Goal: Information Seeking & Learning: Learn about a topic

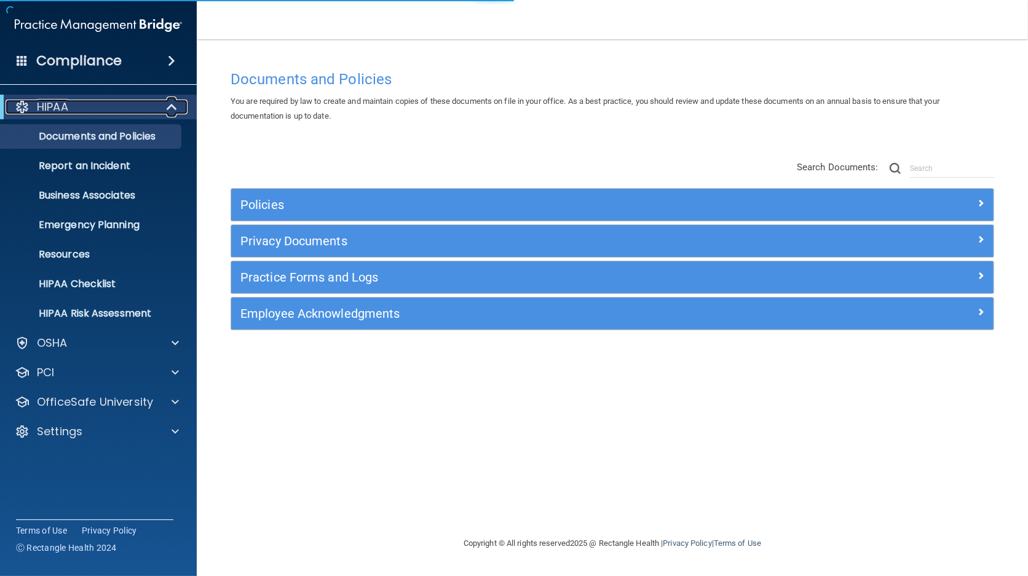
click at [168, 106] on span at bounding box center [173, 107] width 10 height 15
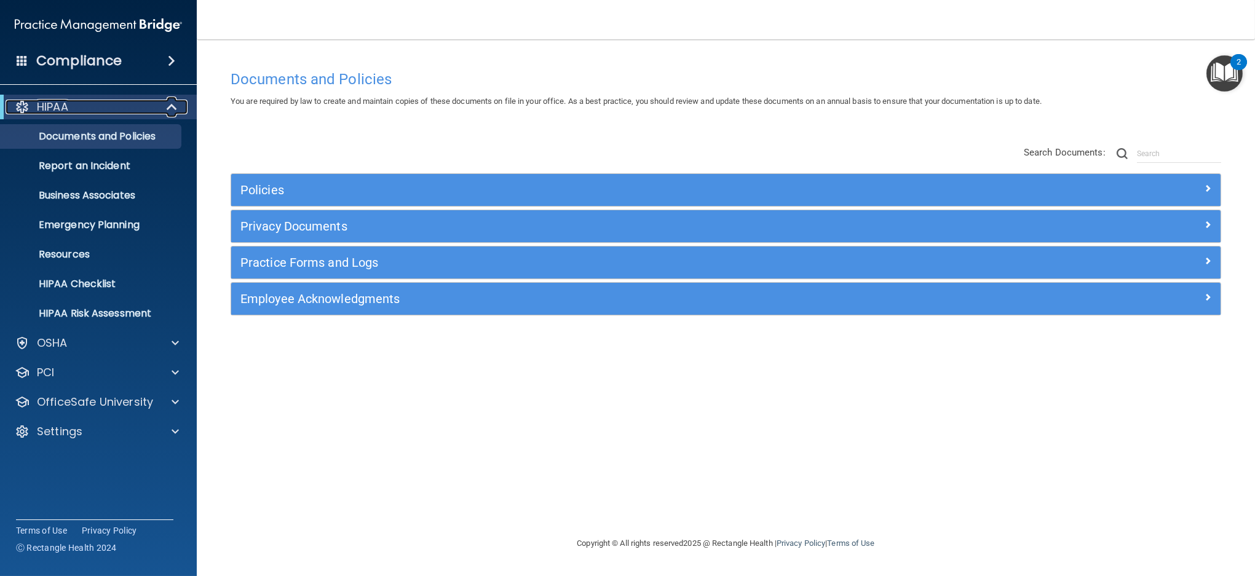
click at [173, 106] on span at bounding box center [173, 107] width 10 height 15
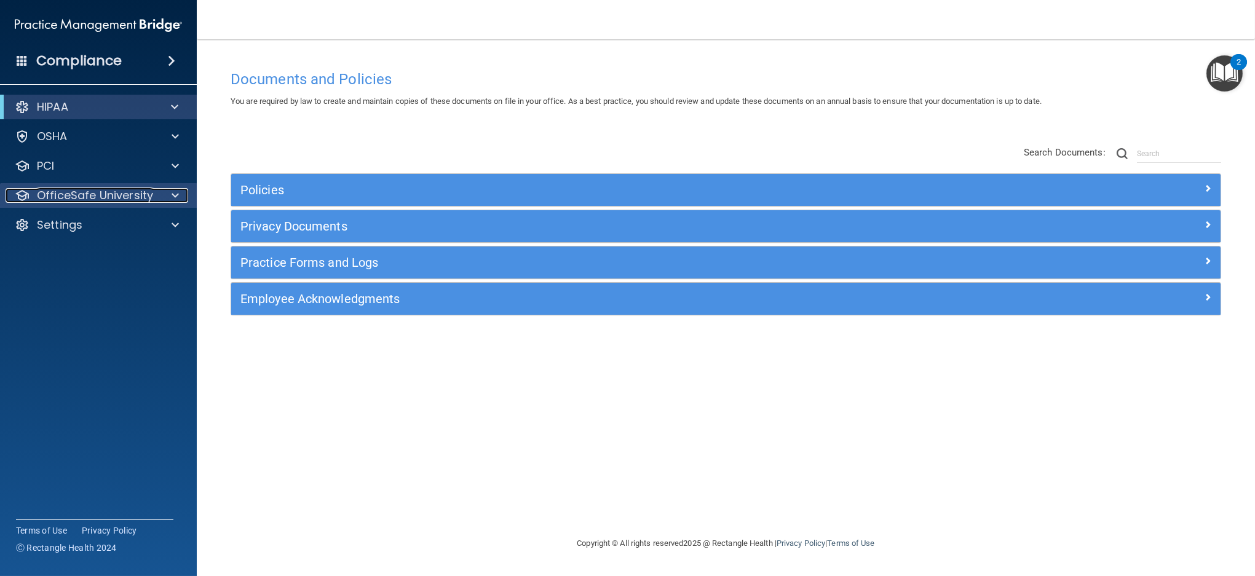
click at [97, 199] on p "OfficeSafe University" at bounding box center [95, 195] width 116 height 15
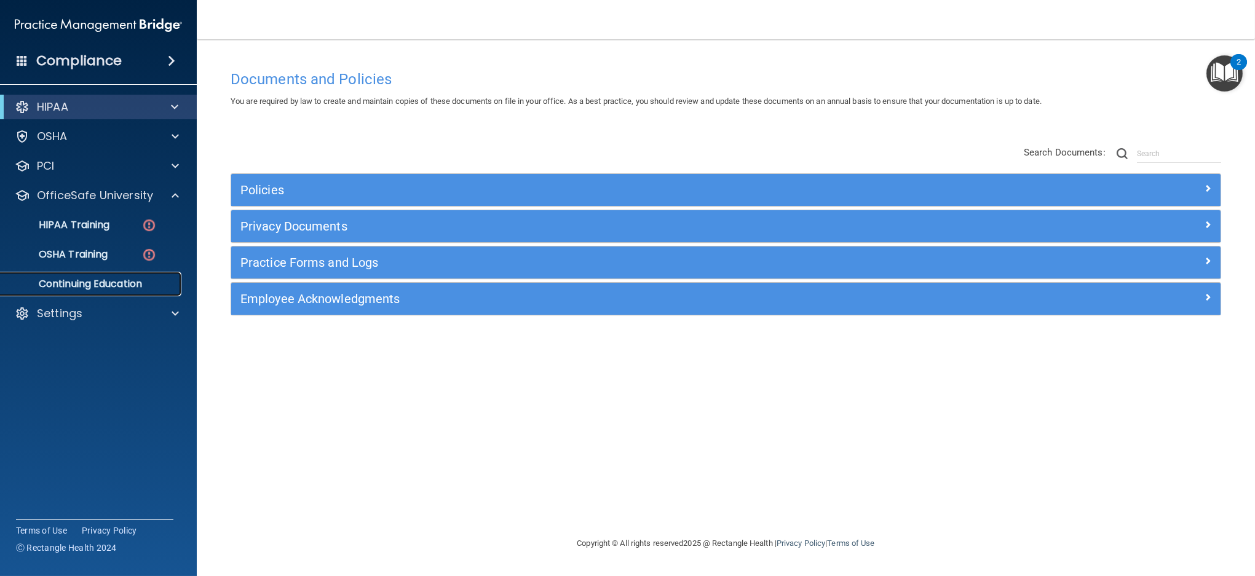
click at [99, 284] on p "Continuing Education" at bounding box center [92, 284] width 168 height 12
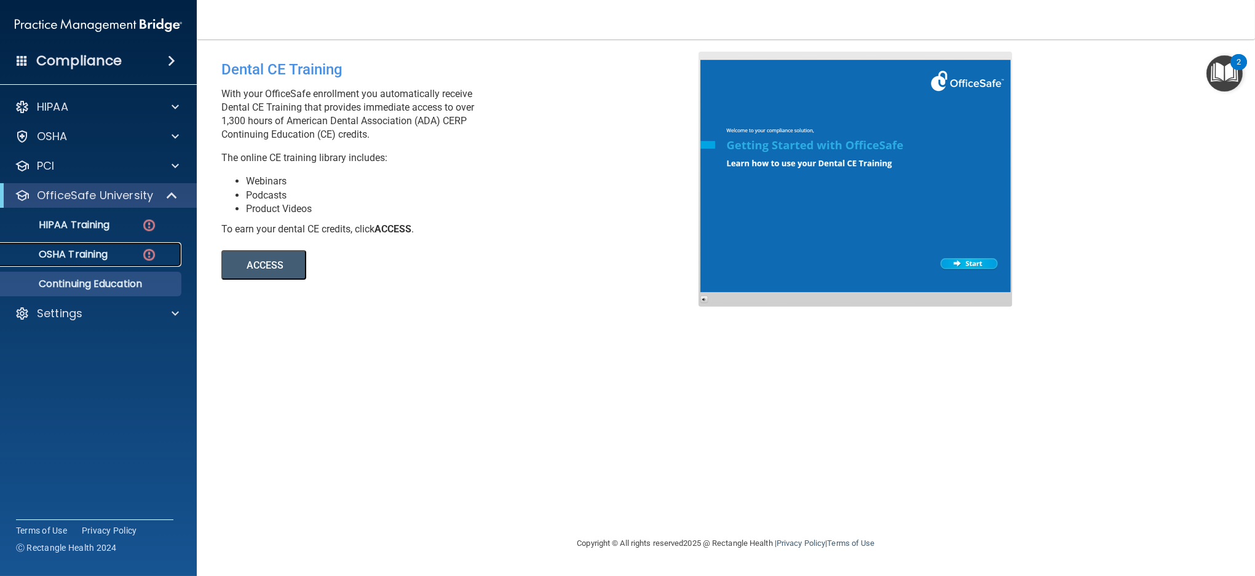
click at [86, 255] on p "OSHA Training" at bounding box center [58, 254] width 100 height 12
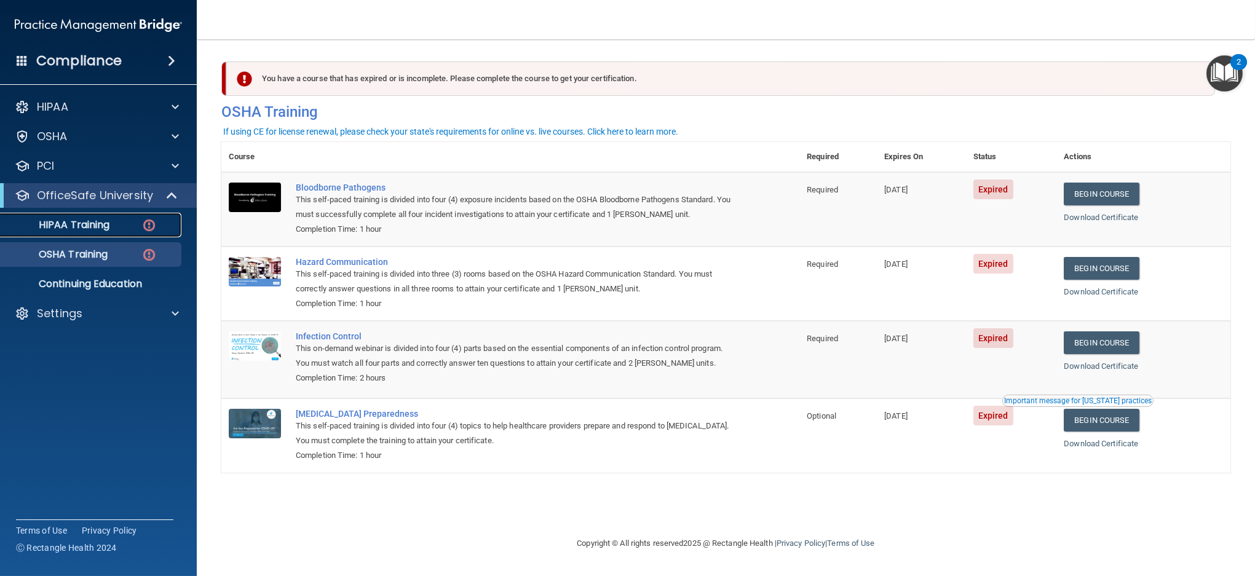
click at [64, 230] on p "HIPAA Training" at bounding box center [58, 225] width 101 height 12
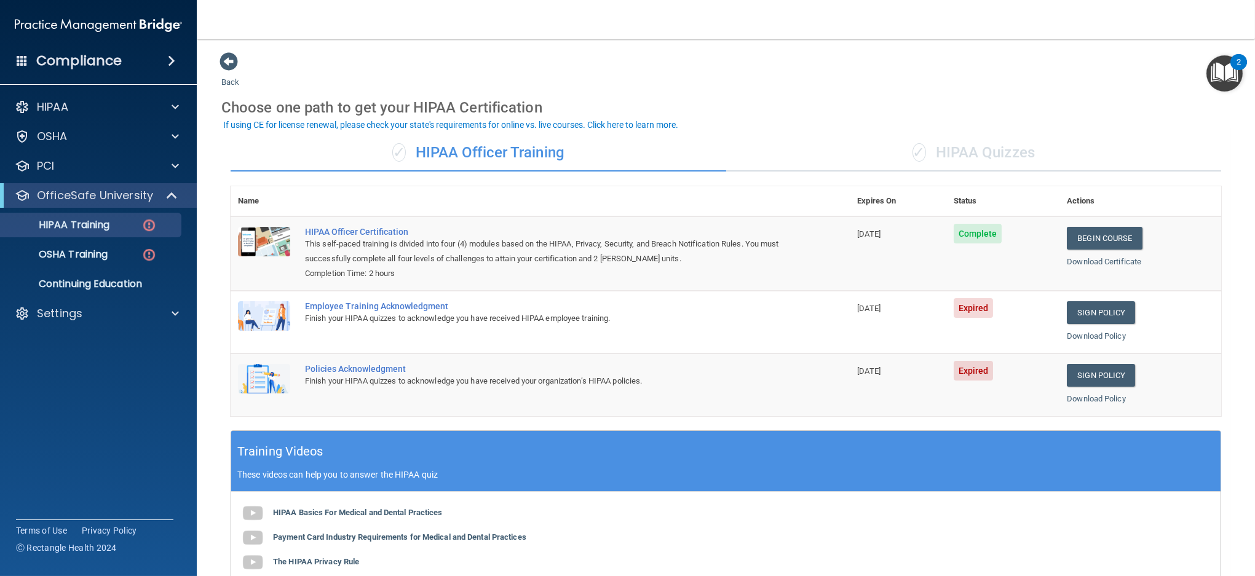
click at [991, 156] on div "✓ HIPAA Quizzes" at bounding box center [974, 153] width 496 height 37
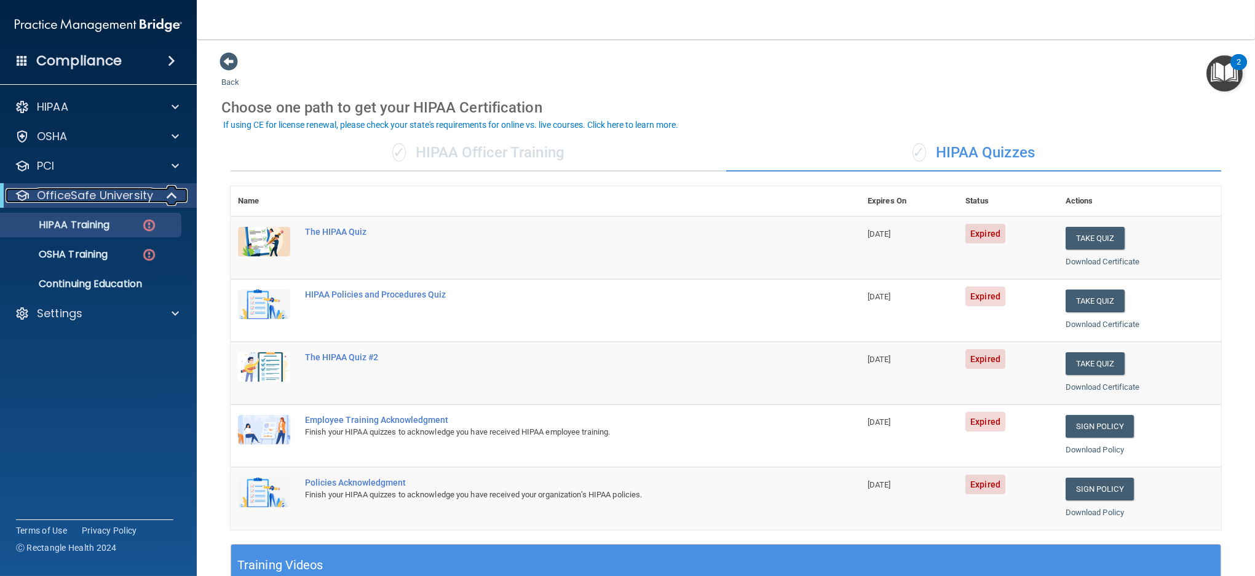
click at [170, 194] on span at bounding box center [173, 195] width 10 height 15
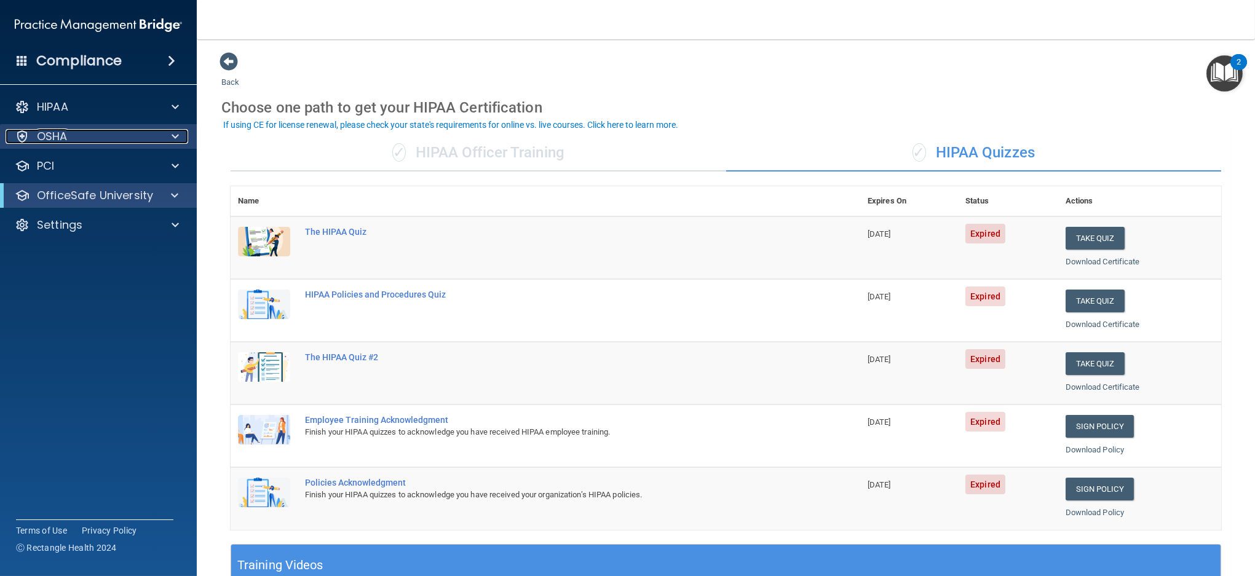
click at [158, 137] on div at bounding box center [173, 136] width 31 height 15
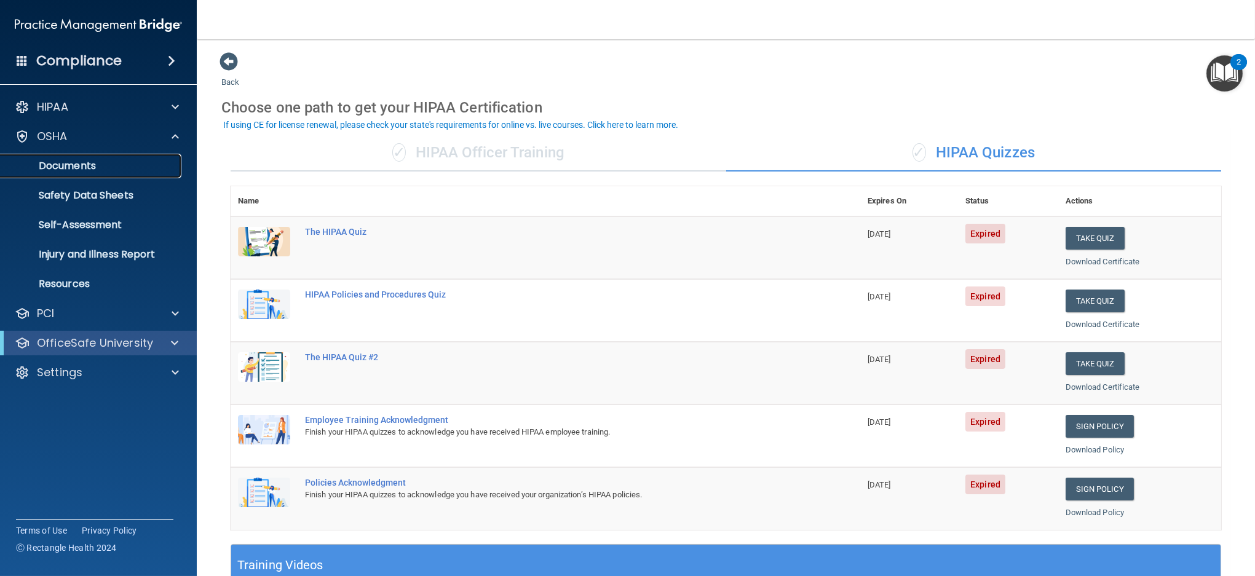
click at [95, 169] on p "Documents" at bounding box center [92, 166] width 168 height 12
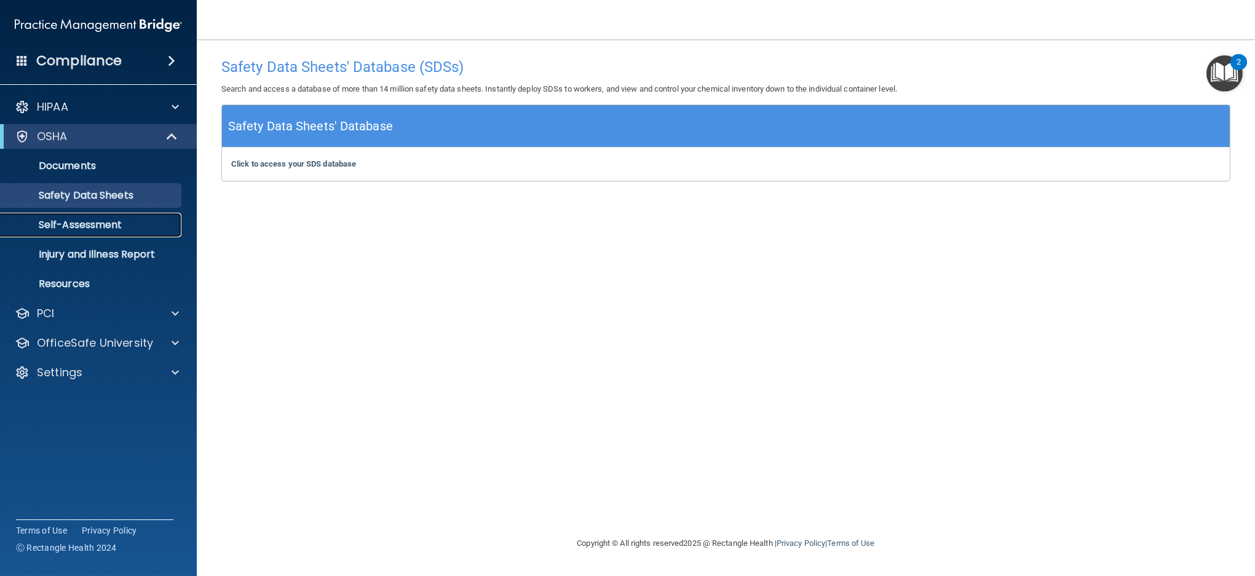
click at [89, 228] on p "Self-Assessment" at bounding box center [92, 225] width 168 height 12
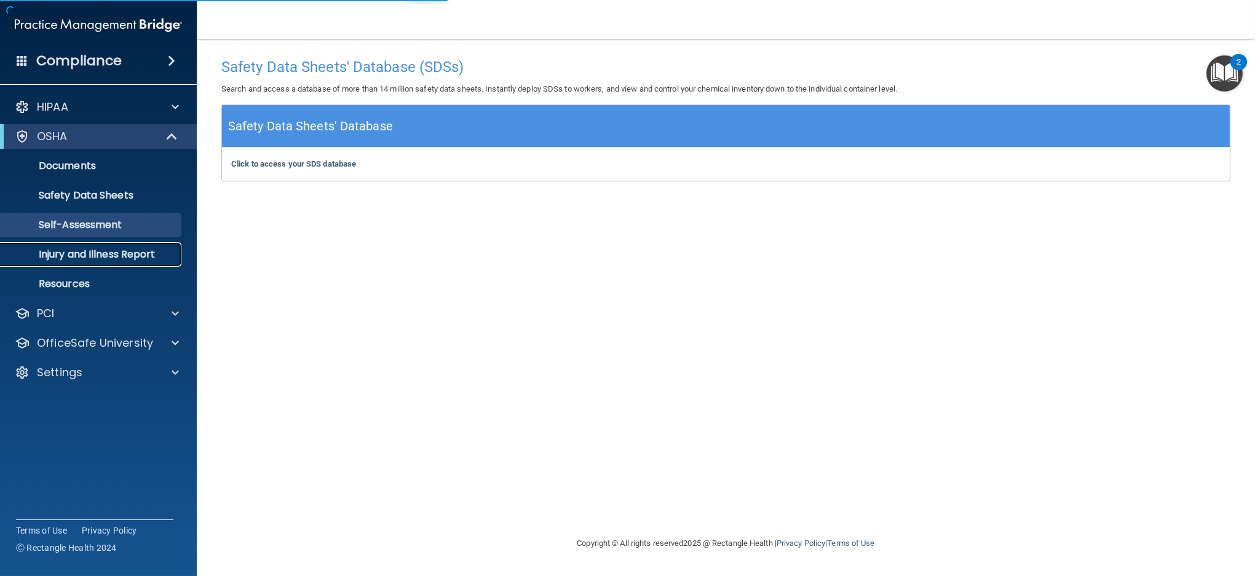
click at [92, 250] on p "Injury and Illness Report" at bounding box center [92, 254] width 168 height 12
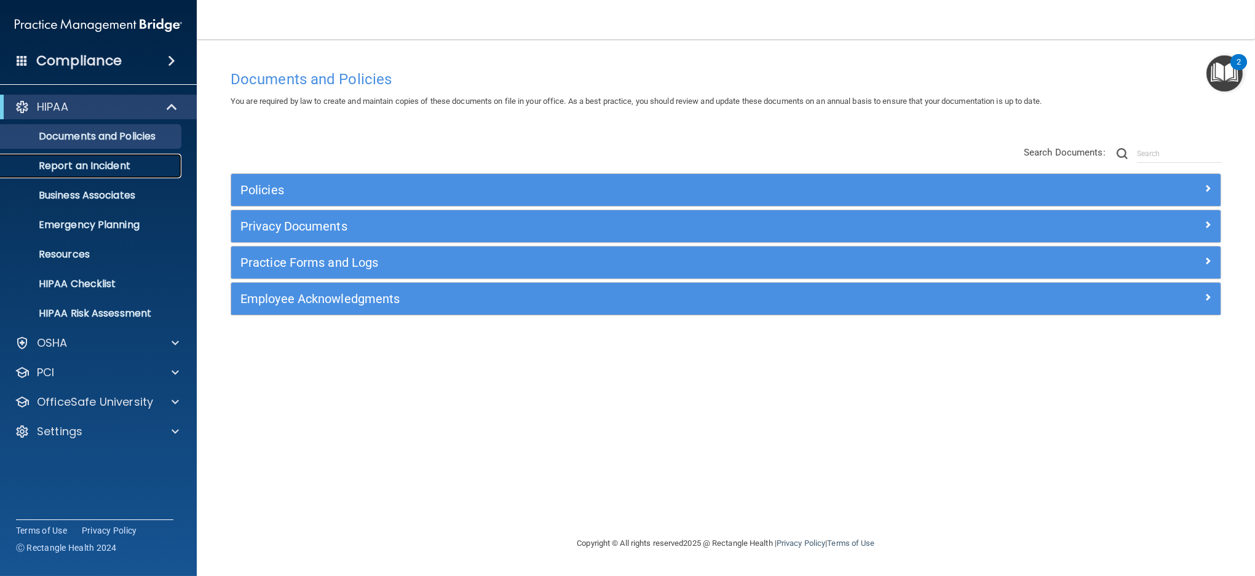
click at [117, 164] on p "Report an Incident" at bounding box center [92, 166] width 168 height 12
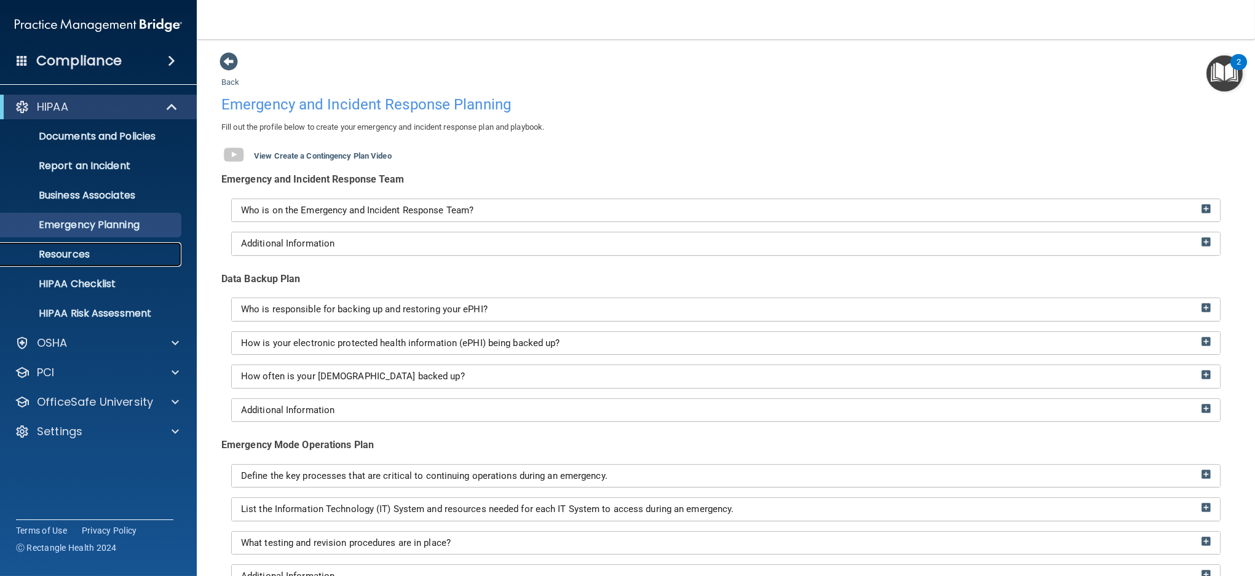
click at [95, 251] on p "Resources" at bounding box center [92, 254] width 168 height 12
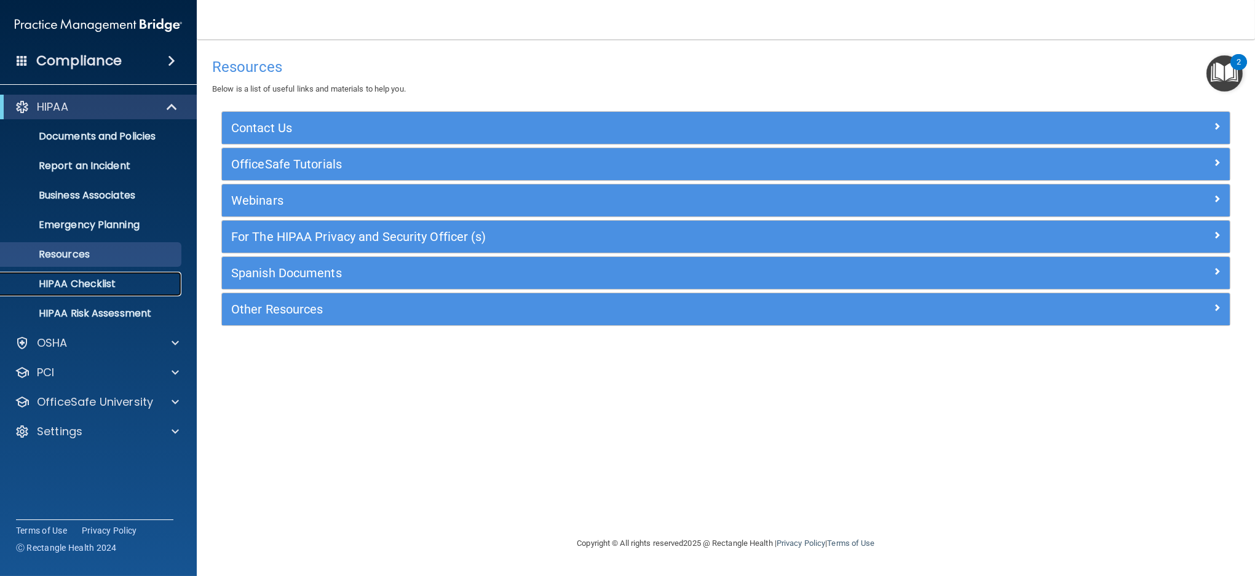
click at [97, 280] on p "HIPAA Checklist" at bounding box center [92, 284] width 168 height 12
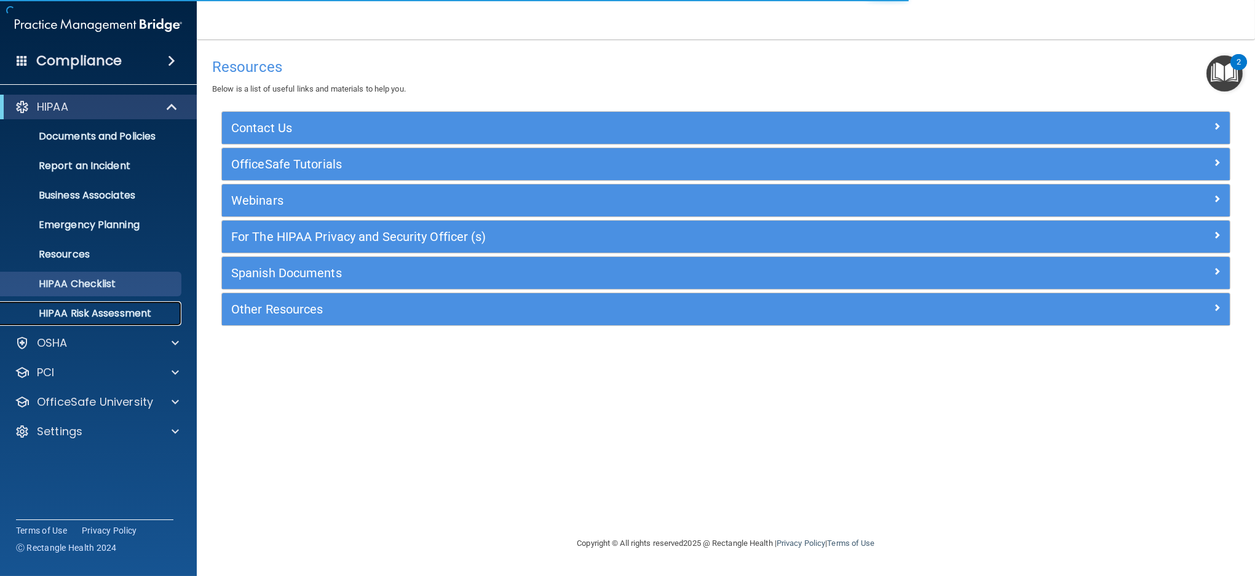
click at [139, 315] on p "HIPAA Risk Assessment" at bounding box center [92, 314] width 168 height 12
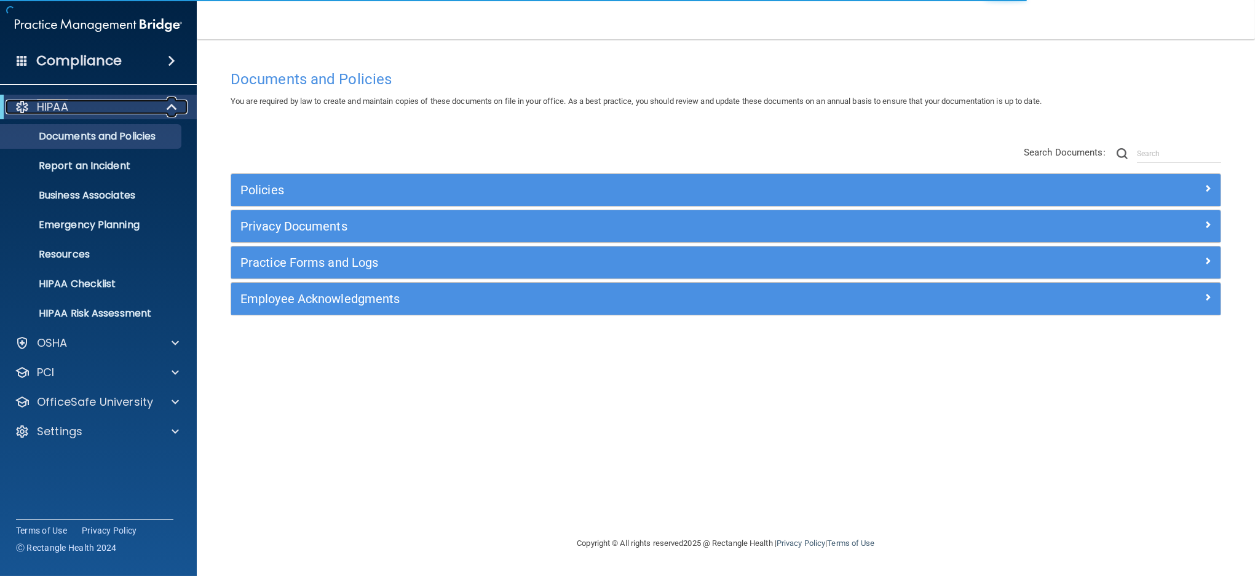
click at [173, 105] on span at bounding box center [173, 107] width 10 height 15
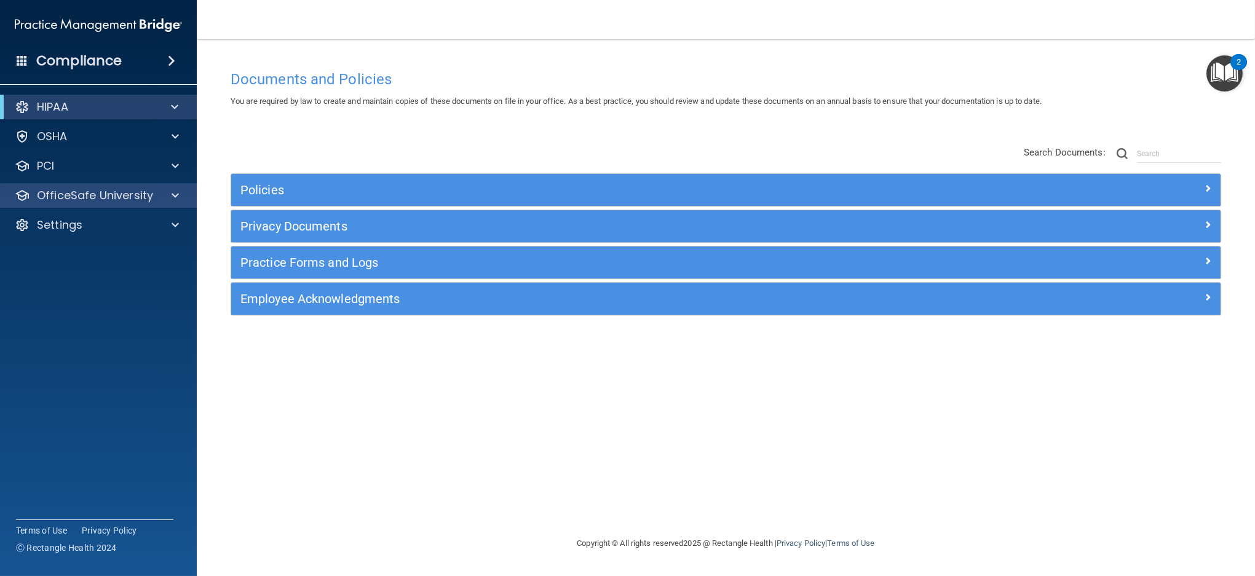
click at [125, 204] on div "OfficeSafe University" at bounding box center [98, 195] width 197 height 25
click at [127, 197] on p "OfficeSafe University" at bounding box center [95, 195] width 116 height 15
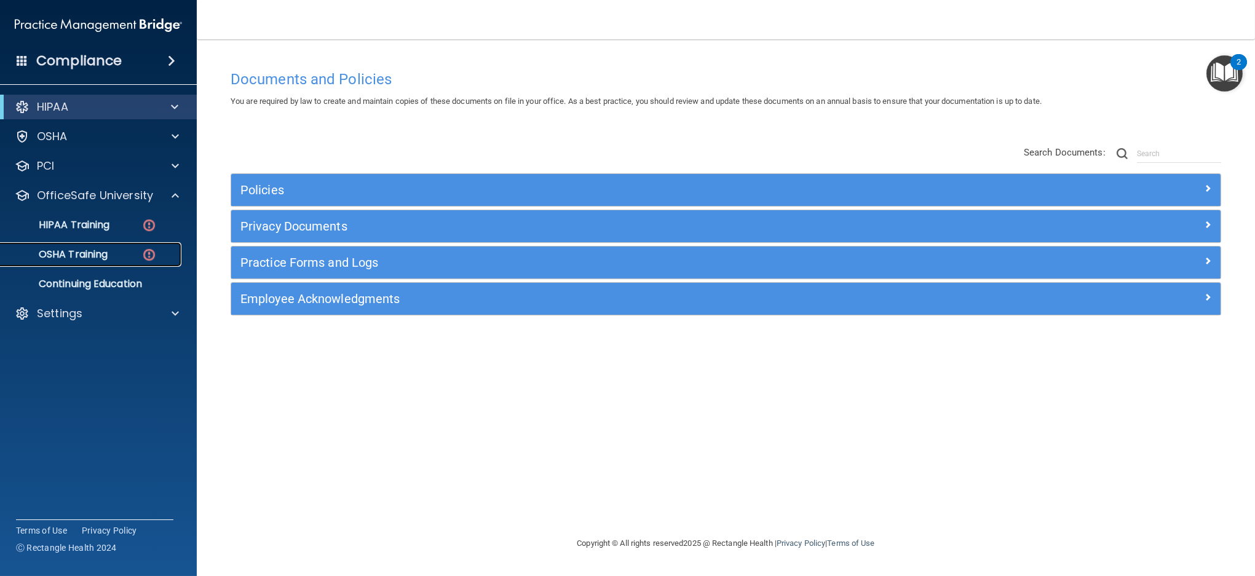
click at [91, 252] on p "OSHA Training" at bounding box center [58, 254] width 100 height 12
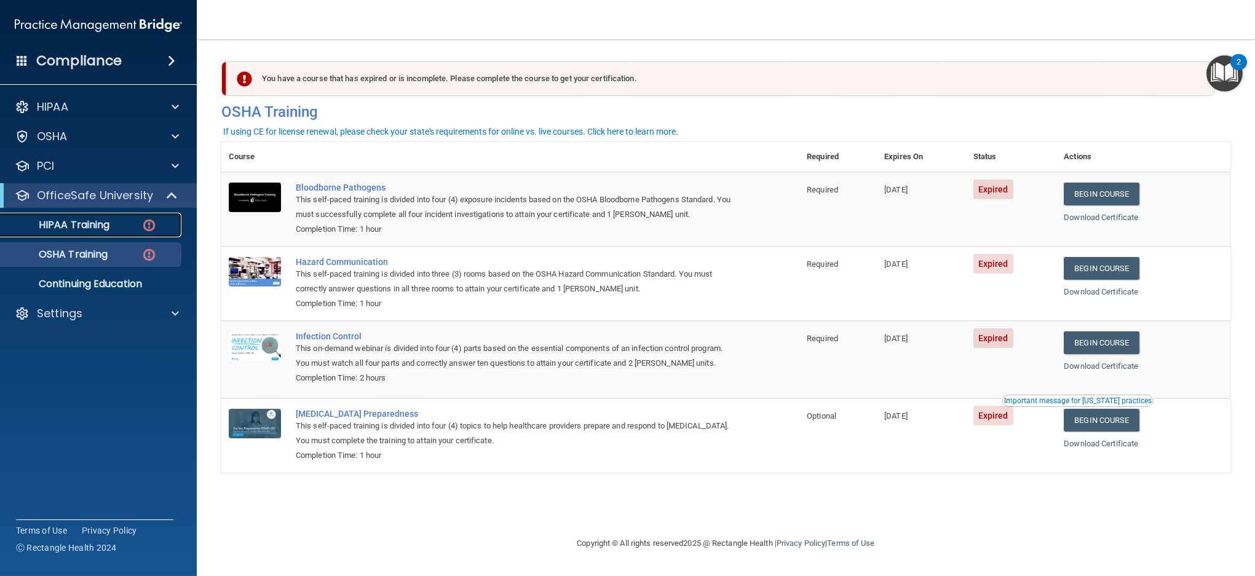
click at [93, 224] on p "HIPAA Training" at bounding box center [58, 225] width 101 height 12
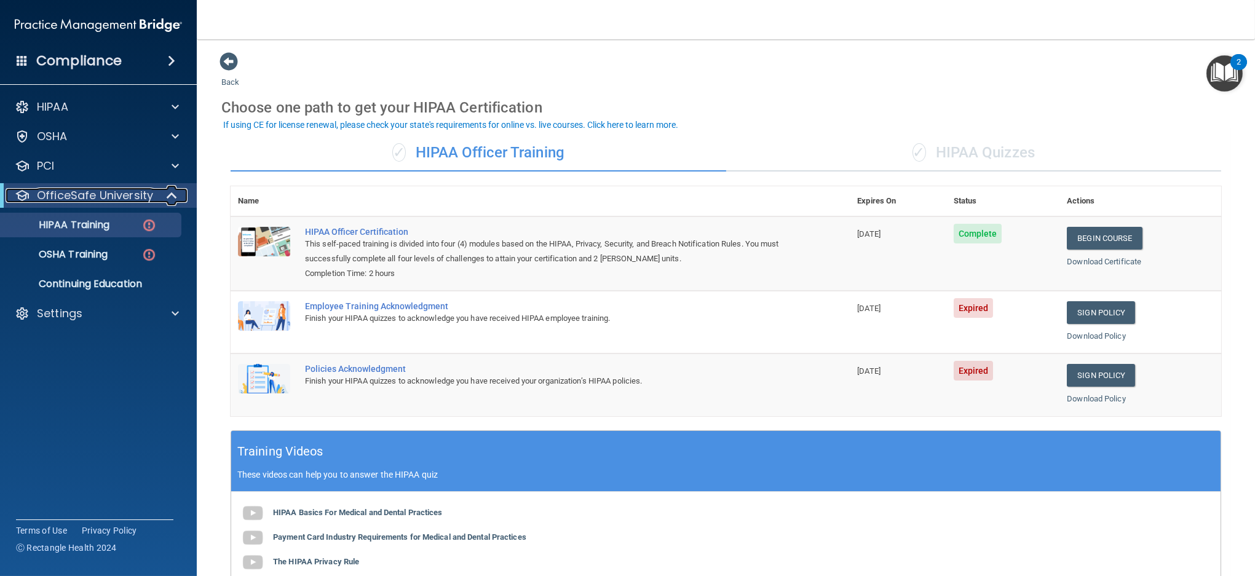
click at [171, 195] on span at bounding box center [173, 195] width 10 height 15
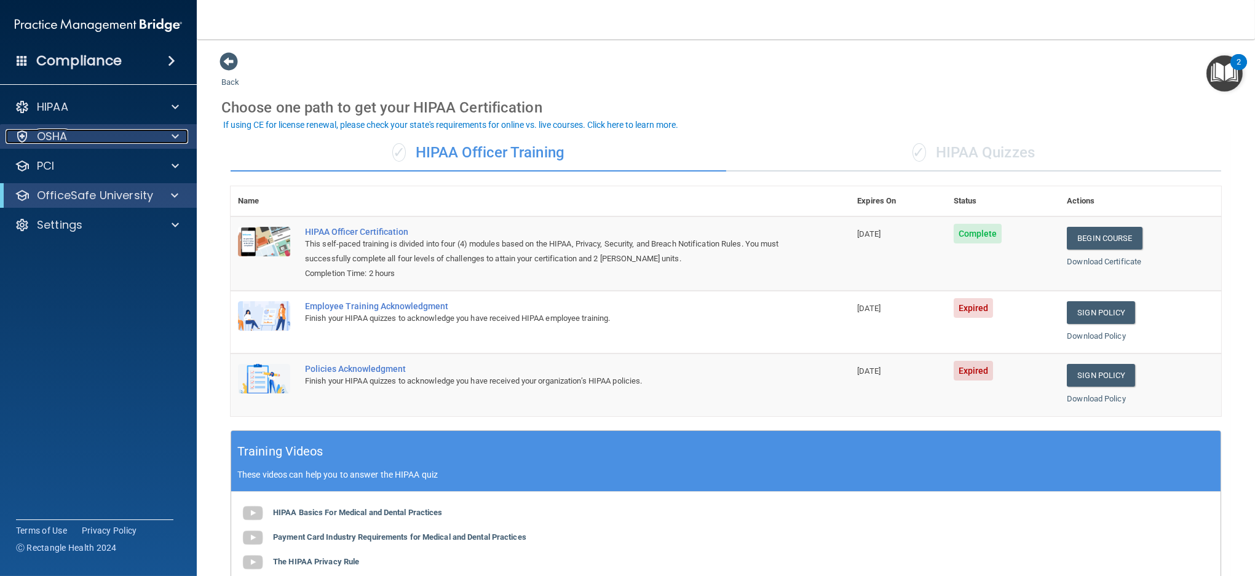
click at [173, 136] on span at bounding box center [175, 136] width 7 height 15
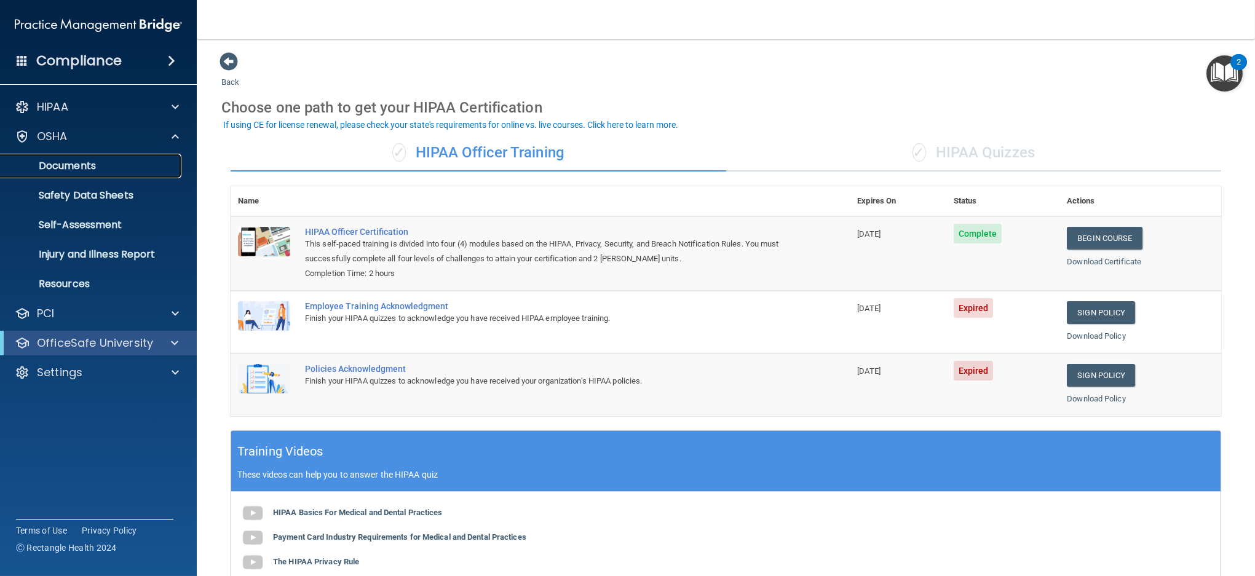
click at [93, 174] on link "Documents" at bounding box center [85, 166] width 194 height 25
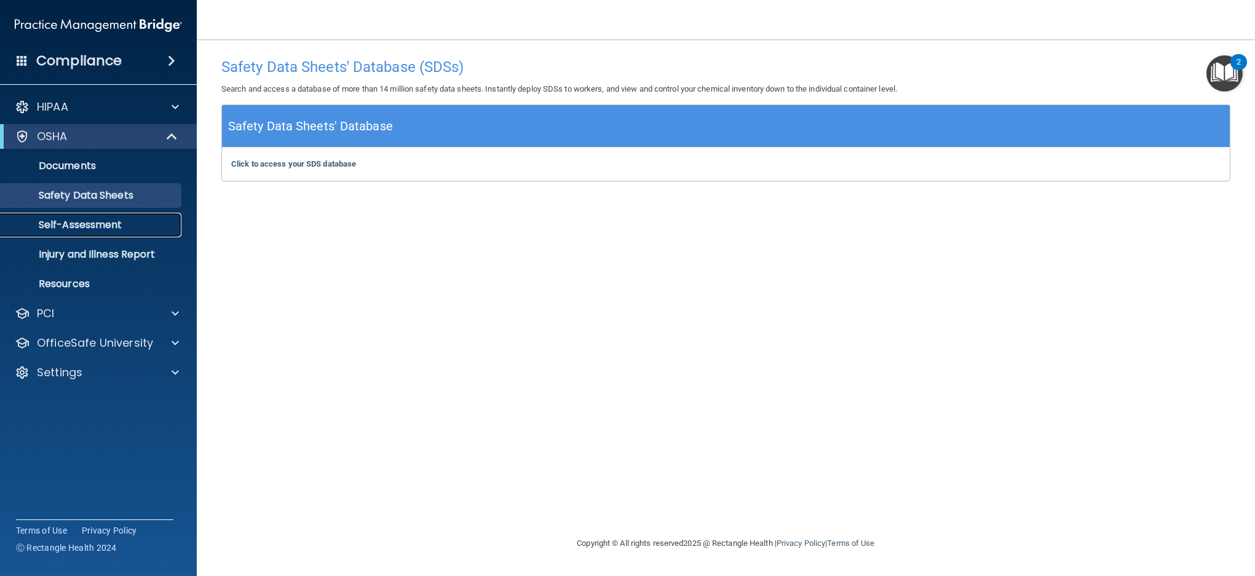
click at [95, 228] on p "Self-Assessment" at bounding box center [92, 225] width 168 height 12
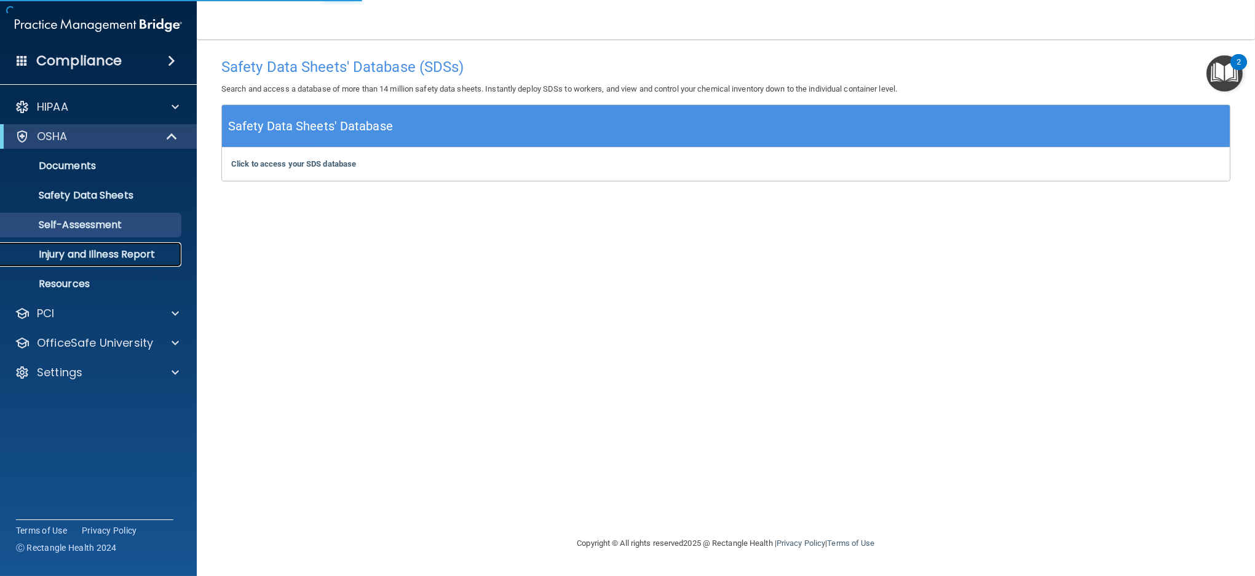
click at [96, 253] on p "Injury and Illness Report" at bounding box center [92, 254] width 168 height 12
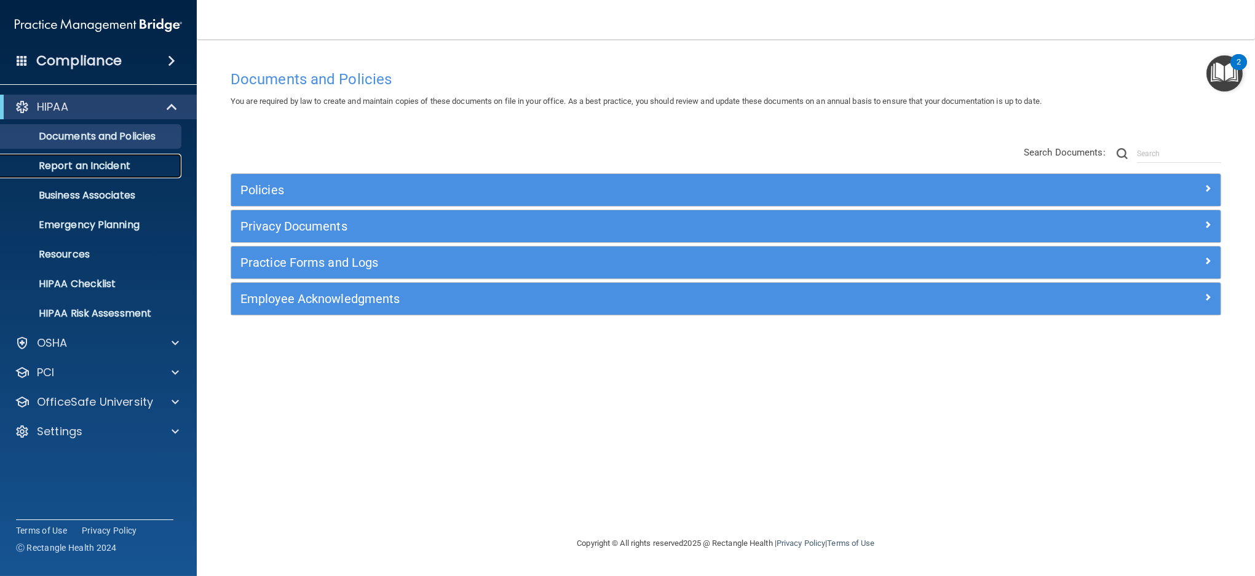
click at [121, 169] on p "Report an Incident" at bounding box center [92, 166] width 168 height 12
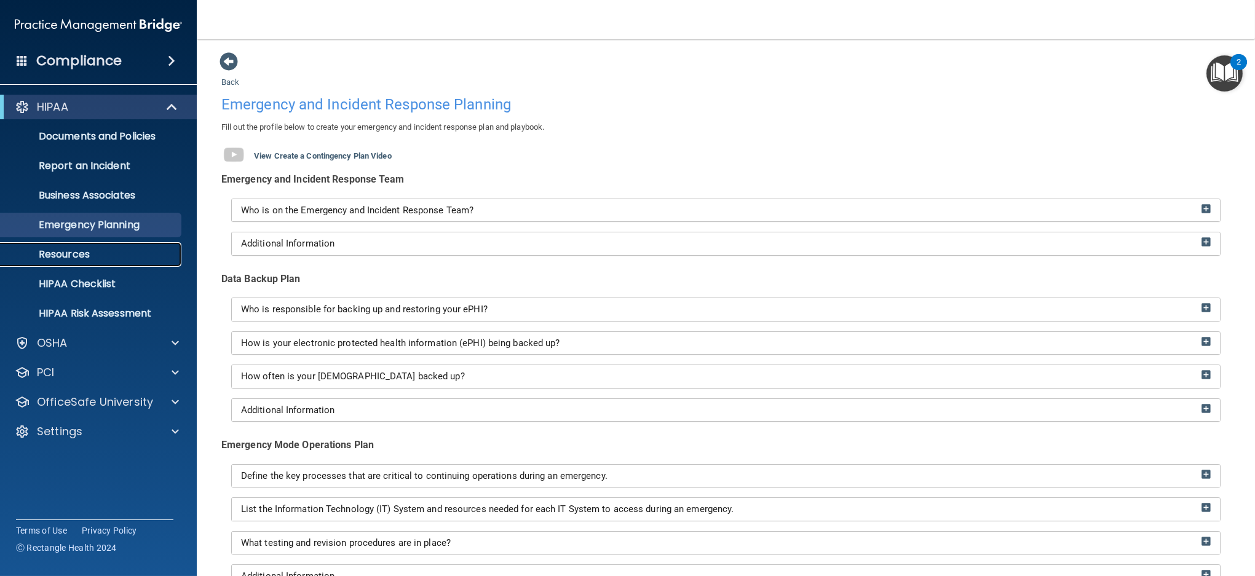
click at [63, 256] on p "Resources" at bounding box center [92, 254] width 168 height 12
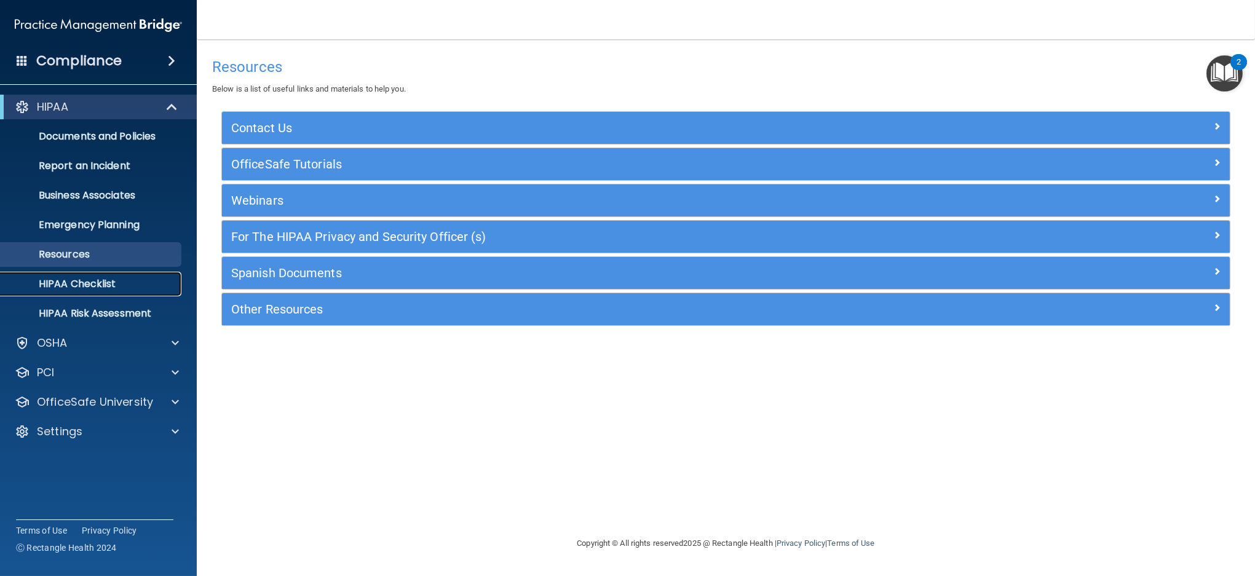
click at [100, 291] on link "HIPAA Checklist" at bounding box center [85, 284] width 194 height 25
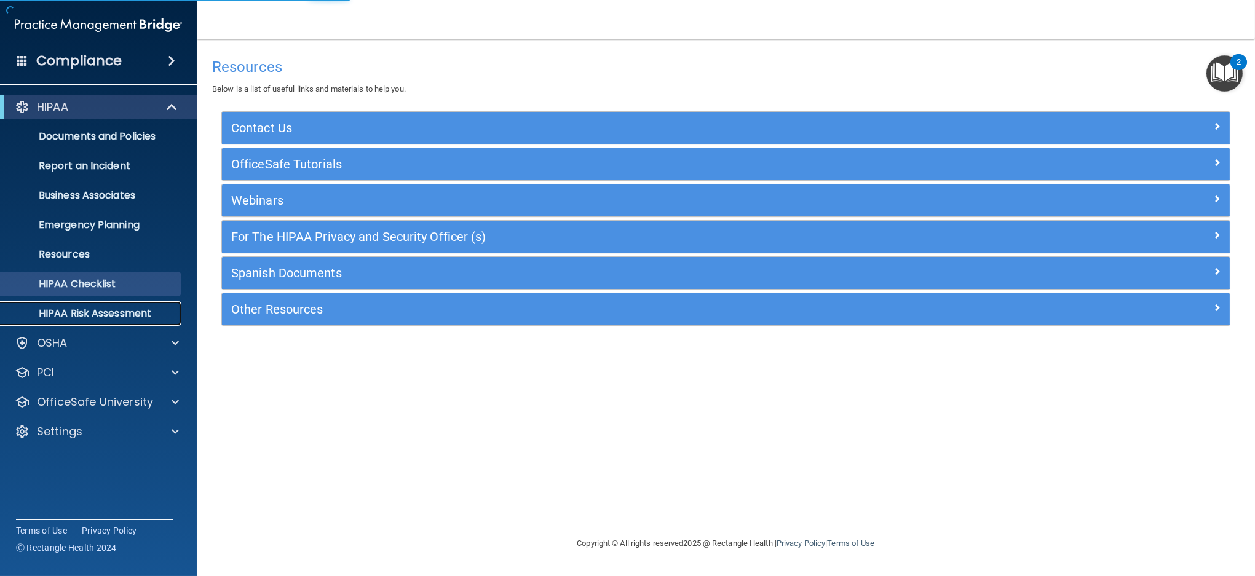
click at [117, 316] on p "HIPAA Risk Assessment" at bounding box center [92, 314] width 168 height 12
